Goal: Task Accomplishment & Management: Complete application form

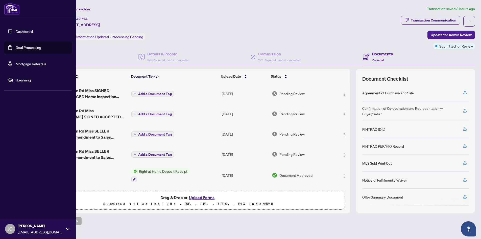
click at [16, 30] on link "Dashboard" at bounding box center [24, 31] width 17 height 5
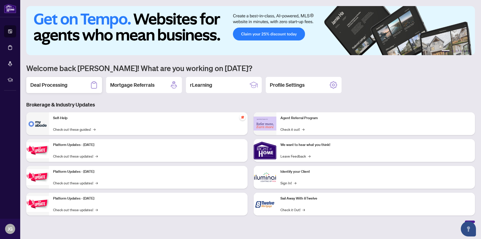
click at [66, 83] on h2 "Deal Processing" at bounding box center [48, 84] width 37 height 7
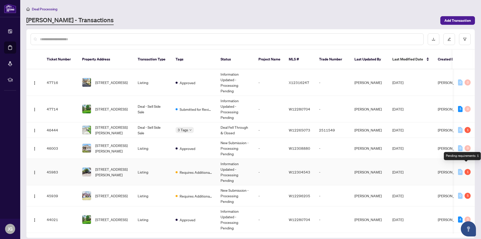
click at [465, 169] on div "1" at bounding box center [468, 172] width 6 height 6
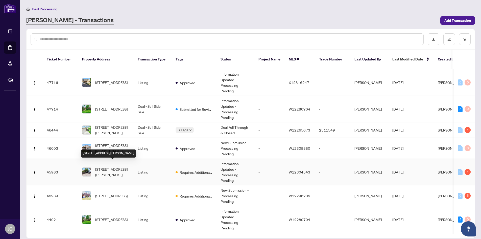
click at [116, 166] on span "[STREET_ADDRESS][PERSON_NAME]" at bounding box center [112, 171] width 34 height 11
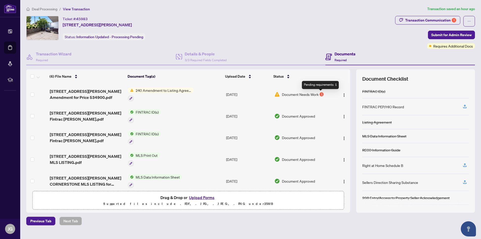
click at [320, 93] on div "1" at bounding box center [322, 94] width 4 height 4
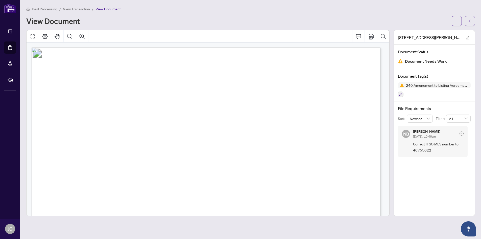
drag, startPoint x: 106, startPoint y: 116, endPoint x: 353, endPoint y: 114, distance: 247.2
click at [353, 48] on p "Form 240 Revised 2024 Page 1 of 1 The trademarks REALTOR®, REALTORS®, MLS®, Mul…" at bounding box center [426, 48] width 788 height 0
click at [469, 19] on icon "arrow-left" at bounding box center [470, 21] width 4 height 4
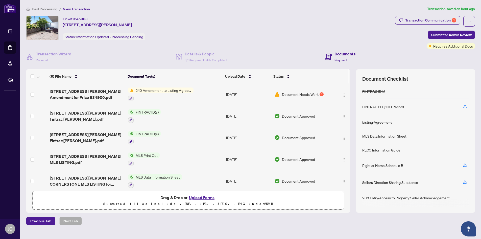
scroll to position [26, 0]
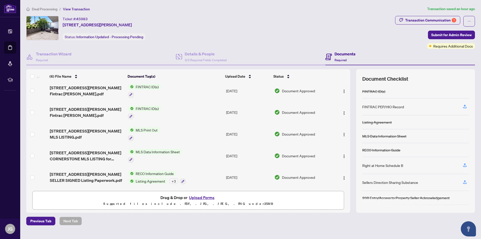
click at [201, 196] on button "Upload Forms" at bounding box center [202, 197] width 29 height 7
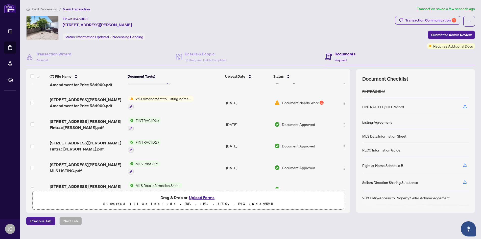
scroll to position [0, 0]
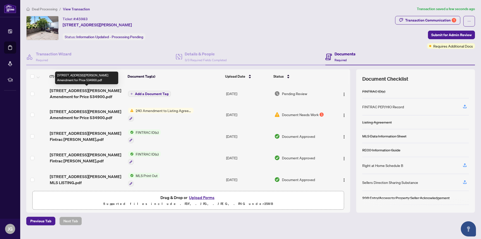
click at [95, 90] on span "[STREET_ADDRESS][PERSON_NAME] Amendment for Price 534900.pdf" at bounding box center [87, 93] width 74 height 12
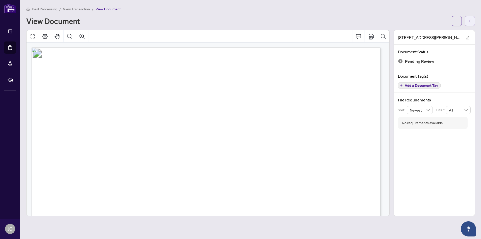
click at [467, 22] on button "button" at bounding box center [470, 21] width 10 height 10
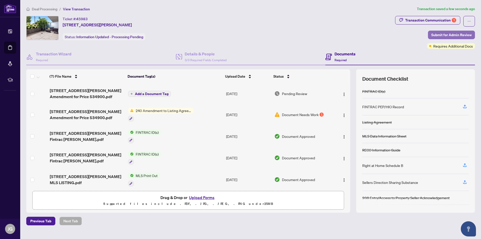
click at [455, 34] on span "Submit for Admin Review" at bounding box center [451, 35] width 40 height 8
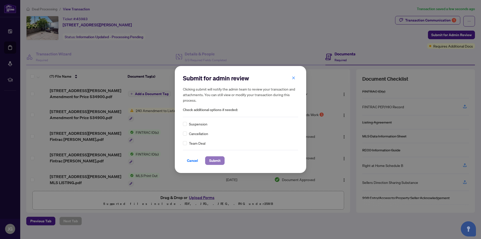
click at [215, 161] on span "Submit" at bounding box center [214, 160] width 11 height 8
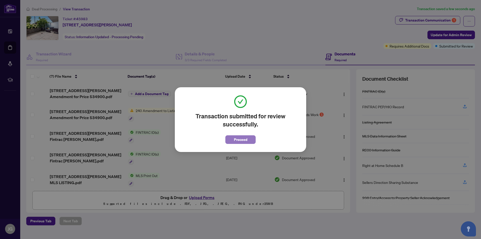
click at [240, 140] on span "Proceed" at bounding box center [240, 139] width 13 height 8
